Goal: Check status: Check status

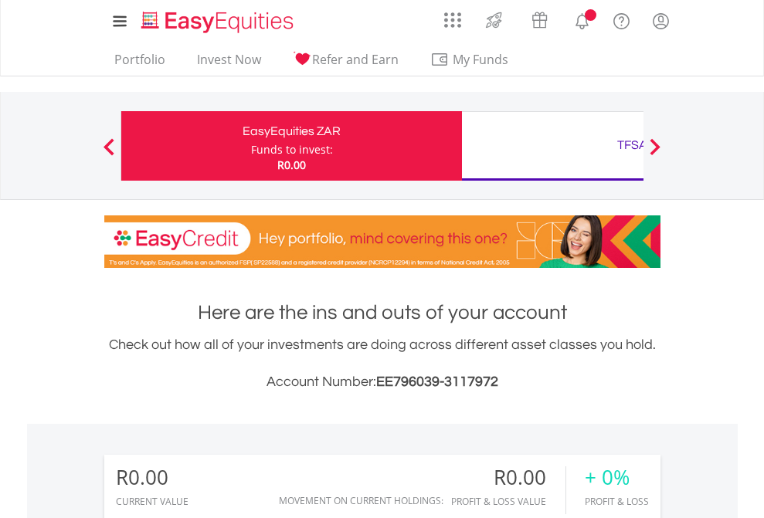
scroll to position [148, 242]
click at [251, 146] on div "Funds to invest:" at bounding box center [292, 149] width 82 height 15
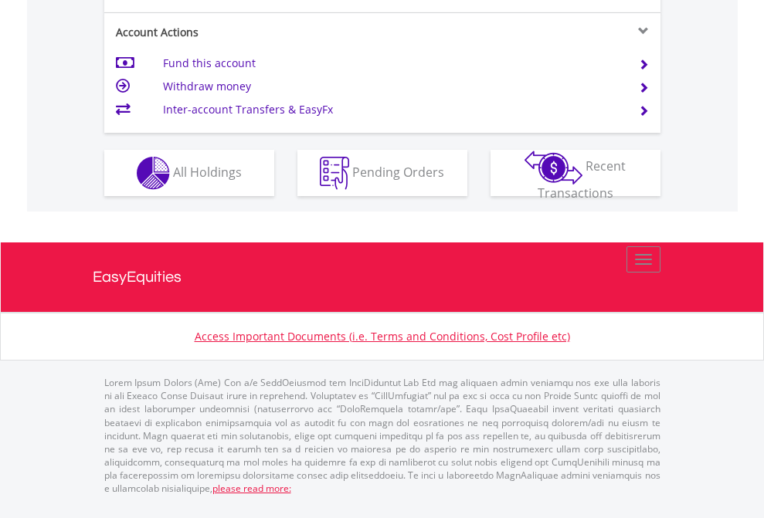
scroll to position [1511, 0]
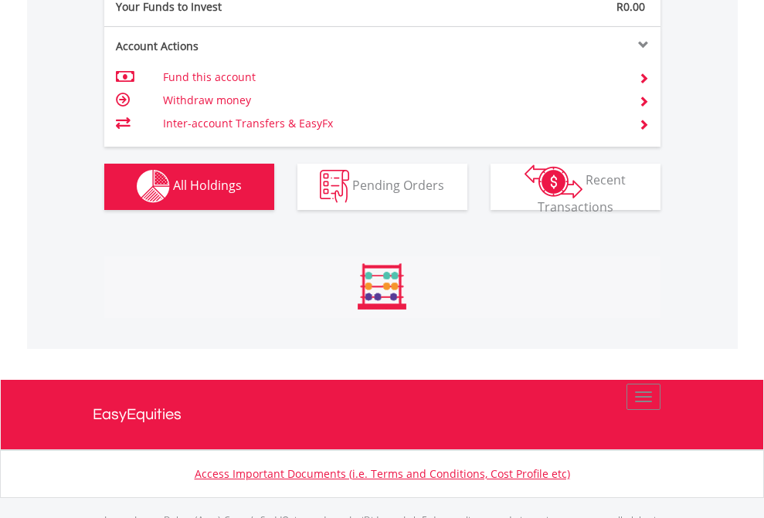
scroll to position [1529, 0]
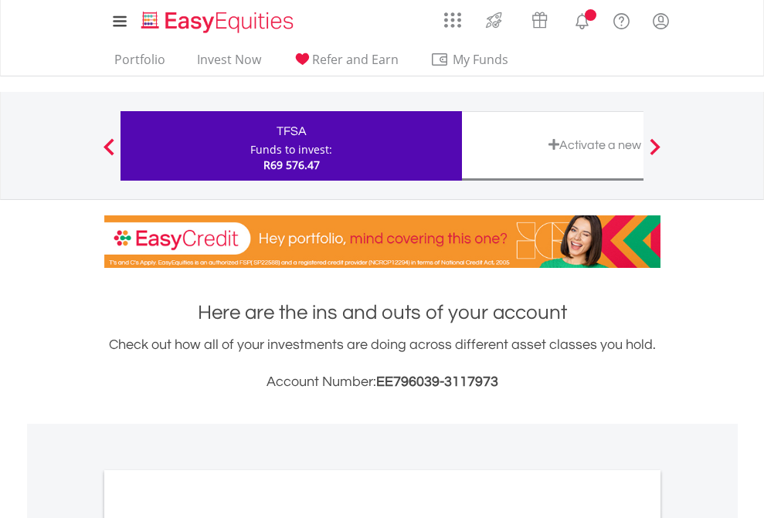
scroll to position [928, 0]
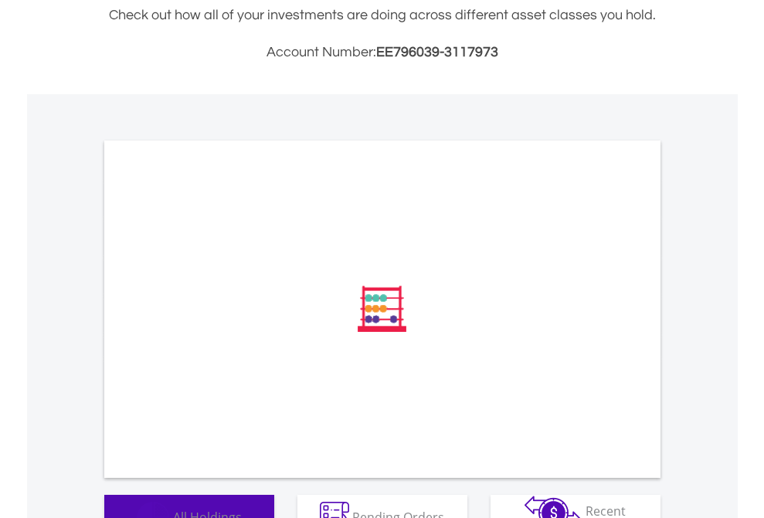
click at [173, 508] on span "All Holdings" at bounding box center [207, 516] width 69 height 17
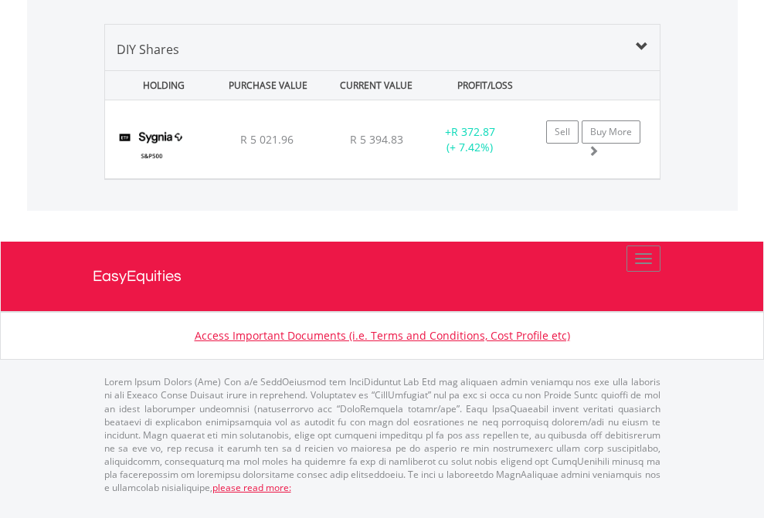
scroll to position [148, 242]
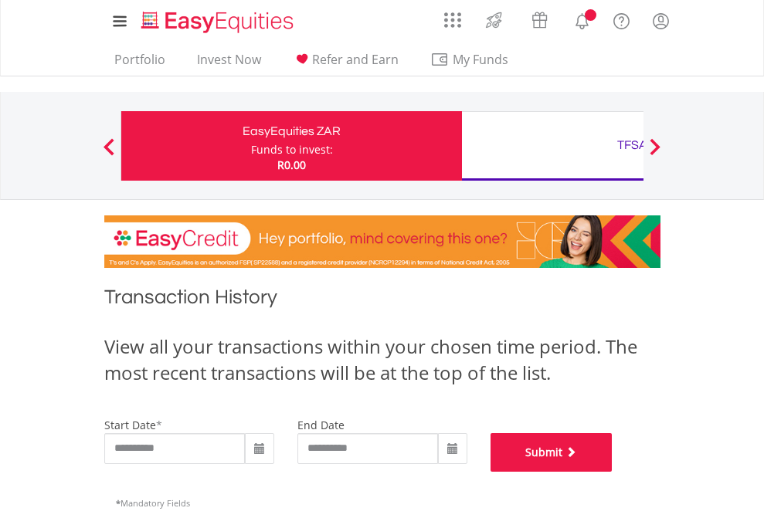
click at [612, 472] on button "Submit" at bounding box center [551, 452] width 122 height 39
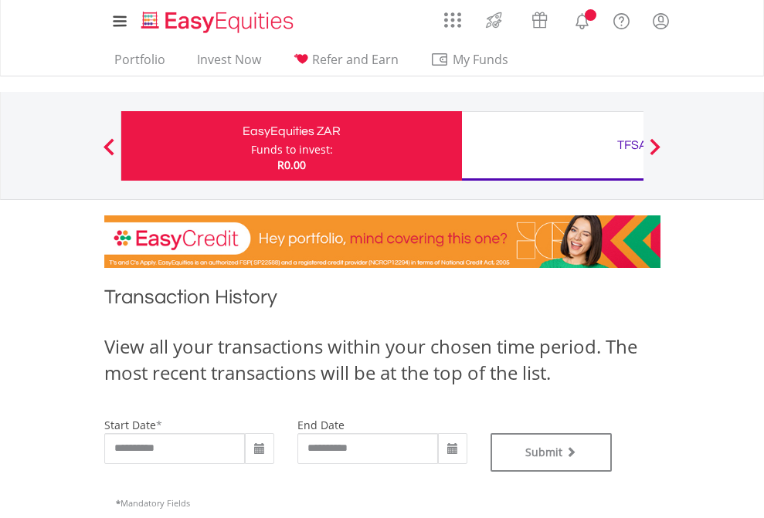
click at [552, 146] on div "TFSA" at bounding box center [632, 145] width 322 height 22
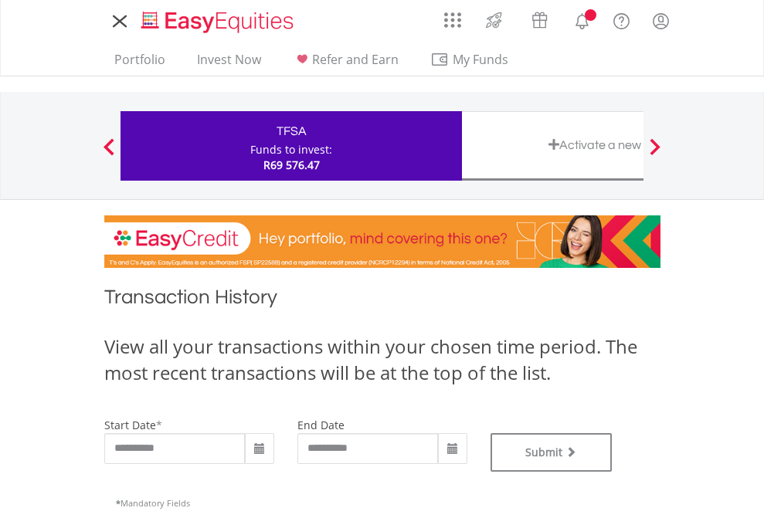
type input "**********"
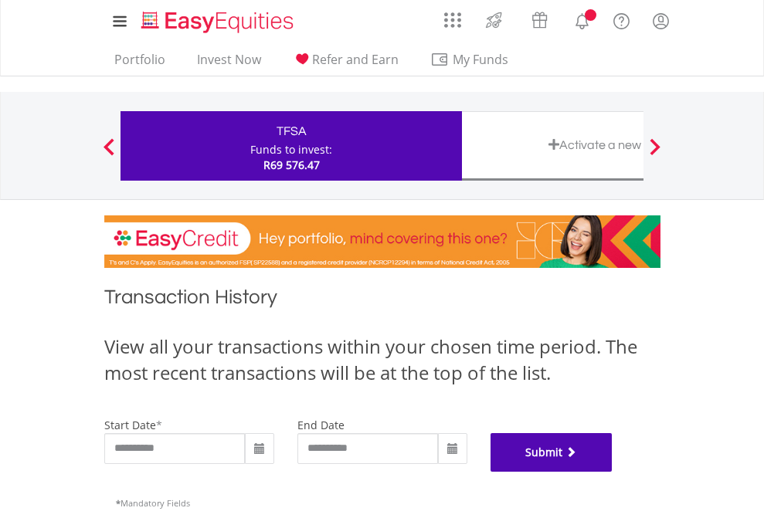
click at [612, 472] on button "Submit" at bounding box center [551, 452] width 122 height 39
